Goal: Task Accomplishment & Management: Manage account settings

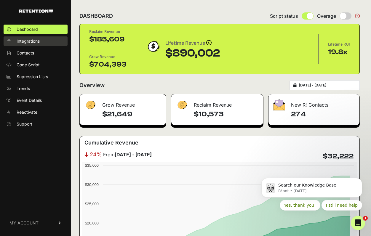
click at [27, 43] on span "Integrations" at bounding box center [28, 41] width 23 height 6
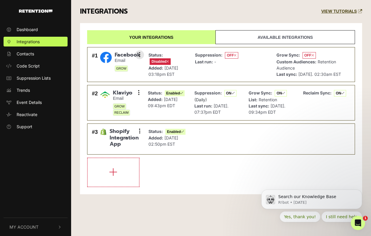
click at [105, 55] on img at bounding box center [106, 58] width 12 height 12
click at [140, 55] on icon at bounding box center [139, 55] width 1 height 6
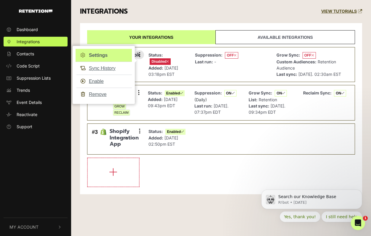
click at [112, 55] on link "Settings" at bounding box center [104, 55] width 56 height 13
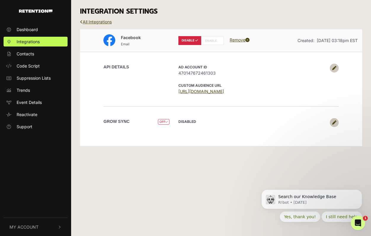
click at [334, 68] on icon at bounding box center [334, 68] width 4 height 4
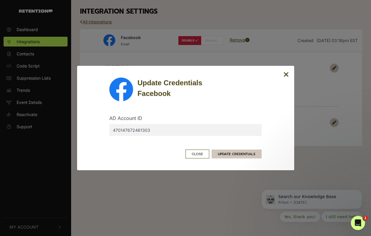
click at [236, 156] on button "UPDATE CREDENTIALS" at bounding box center [237, 154] width 50 height 9
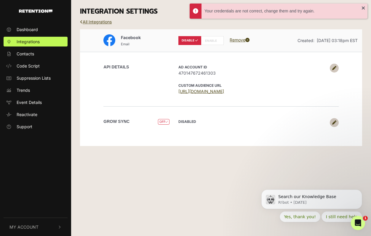
click at [209, 74] on span "470147672461303" at bounding box center [252, 73] width 148 height 6
copy div "470147672461303"
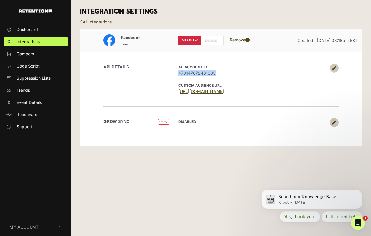
click at [335, 67] on icon at bounding box center [334, 68] width 4 height 4
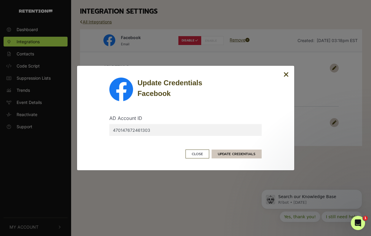
click at [221, 153] on button "UPDATE CREDENTIALS" at bounding box center [237, 154] width 50 height 9
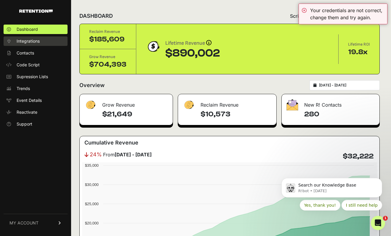
click at [35, 43] on span "Integrations" at bounding box center [28, 41] width 23 height 6
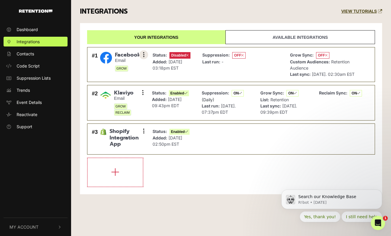
click at [143, 51] on button at bounding box center [143, 54] width 9 height 9
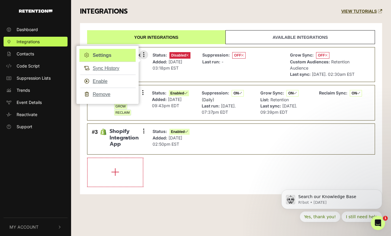
click at [122, 54] on link "Settings" at bounding box center [107, 55] width 56 height 13
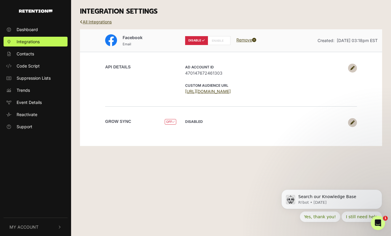
click at [353, 67] on icon at bounding box center [353, 68] width 4 height 4
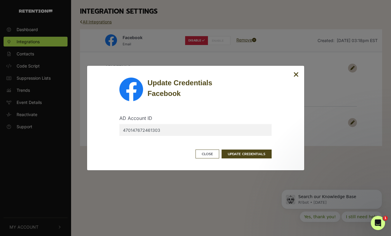
click at [357, 139] on div "Update Credentials Facebook AD Account ID 470147672461303 Close UPDATE CREDENTI…" at bounding box center [195, 118] width 391 height 236
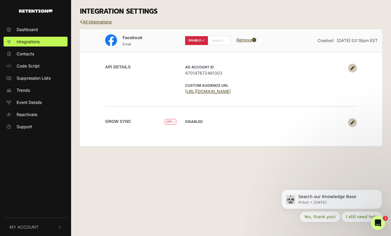
click at [246, 39] on link "Remove" at bounding box center [247, 39] width 20 height 5
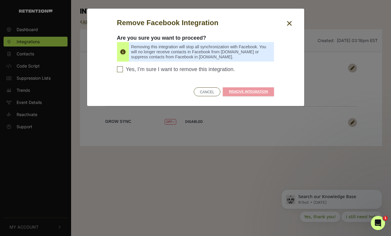
click at [225, 70] on span "Yes, I’m sure I want to remove this integration." at bounding box center [180, 69] width 109 height 7
click at [123, 70] on input "Yes, I’m sure I want to remove this integration. Please confirm to continue" at bounding box center [120, 69] width 6 height 6
checkbox input "true"
click at [248, 94] on link "REMOVE INTEGRATION" at bounding box center [248, 91] width 51 height 9
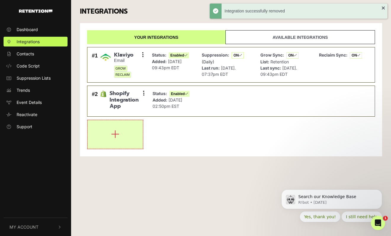
click at [116, 138] on icon "button" at bounding box center [115, 134] width 8 height 9
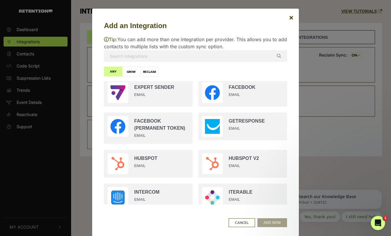
scroll to position [379, 0]
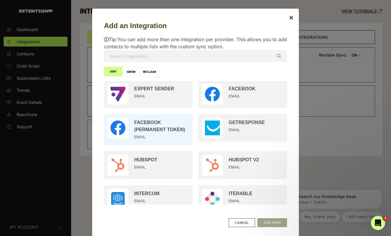
click at [167, 136] on input "radio" at bounding box center [148, 129] width 95 height 37
radio input "true"
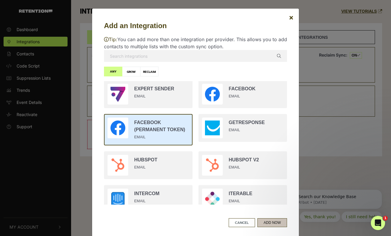
click at [269, 223] on button "ADD NOW" at bounding box center [273, 223] width 30 height 9
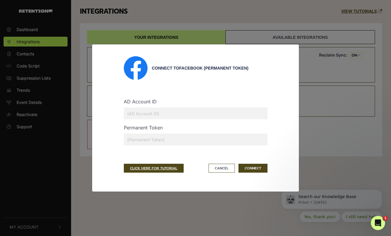
click at [175, 111] on input "text" at bounding box center [196, 114] width 144 height 12
click at [158, 138] on input "text" at bounding box center [196, 140] width 144 height 12
paste input "EAAP46E1ZCLU0BPVZCyr3wUIvvZBN7x1k3YZCZBZAhuPcbfNO7ZCdffid6J75VJGi2e6P3HqnaVi0Gs…"
type input "EAAP46E1ZCLU0BPVZCyr3wUIvvZBN7x1k3YZCZBZAhuPcbfNO7ZCdffid6J75VJGi2e6P3HqnaVi0Gs…"
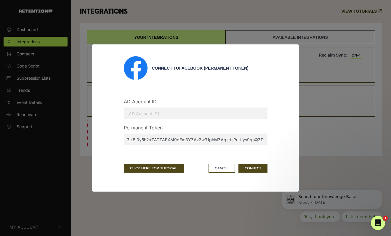
scroll to position [0, 0]
click at [165, 116] on input "text" at bounding box center [196, 114] width 144 height 12
paste input "470147672461303"
type input "470147672461303"
click at [250, 168] on button "CONNECT" at bounding box center [253, 168] width 29 height 9
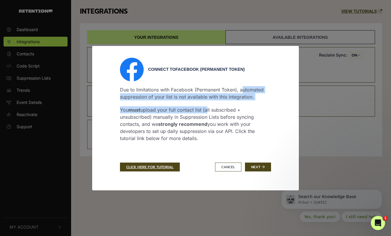
drag, startPoint x: 206, startPoint y: 98, endPoint x: 206, endPoint y: 118, distance: 19.3
click at [206, 118] on div "Due to limitations with Facebook (Permanent Token), automated suppression of yo…" at bounding box center [195, 118] width 151 height 72
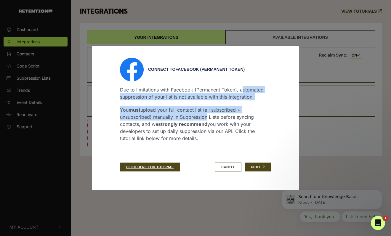
click at [206, 118] on p "You must upload your full contact list (all subscribed + unsubscribed) manually…" at bounding box center [195, 124] width 151 height 36
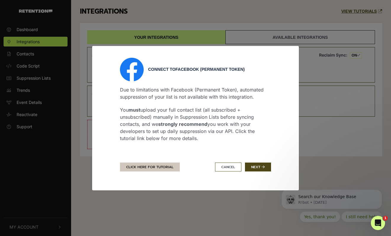
click at [155, 166] on link "CLICK HERE FOR TUTORIAL" at bounding box center [150, 167] width 60 height 9
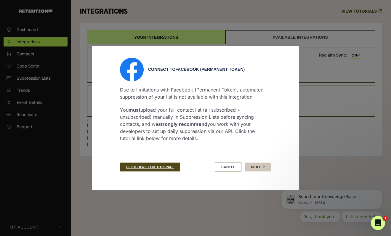
click at [260, 165] on button "Next" at bounding box center [258, 167] width 26 height 9
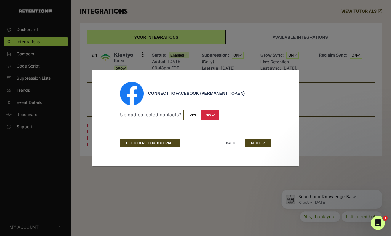
click at [195, 117] on input "checkbox" at bounding box center [202, 115] width 36 height 10
checkbox input "true"
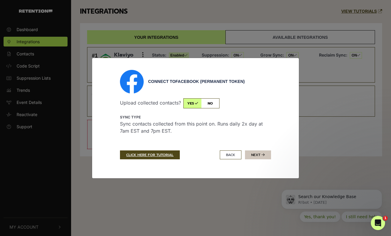
click at [261, 157] on button "Next" at bounding box center [258, 155] width 26 height 9
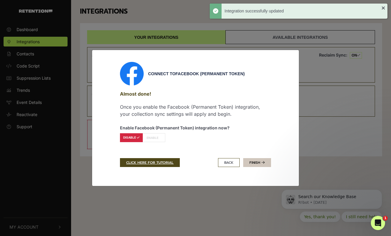
click at [259, 165] on link "Finish" at bounding box center [257, 162] width 28 height 9
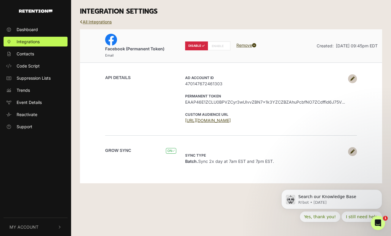
click at [106, 22] on link "All Integrations" at bounding box center [96, 21] width 32 height 5
